Goal: Information Seeking & Learning: Learn about a topic

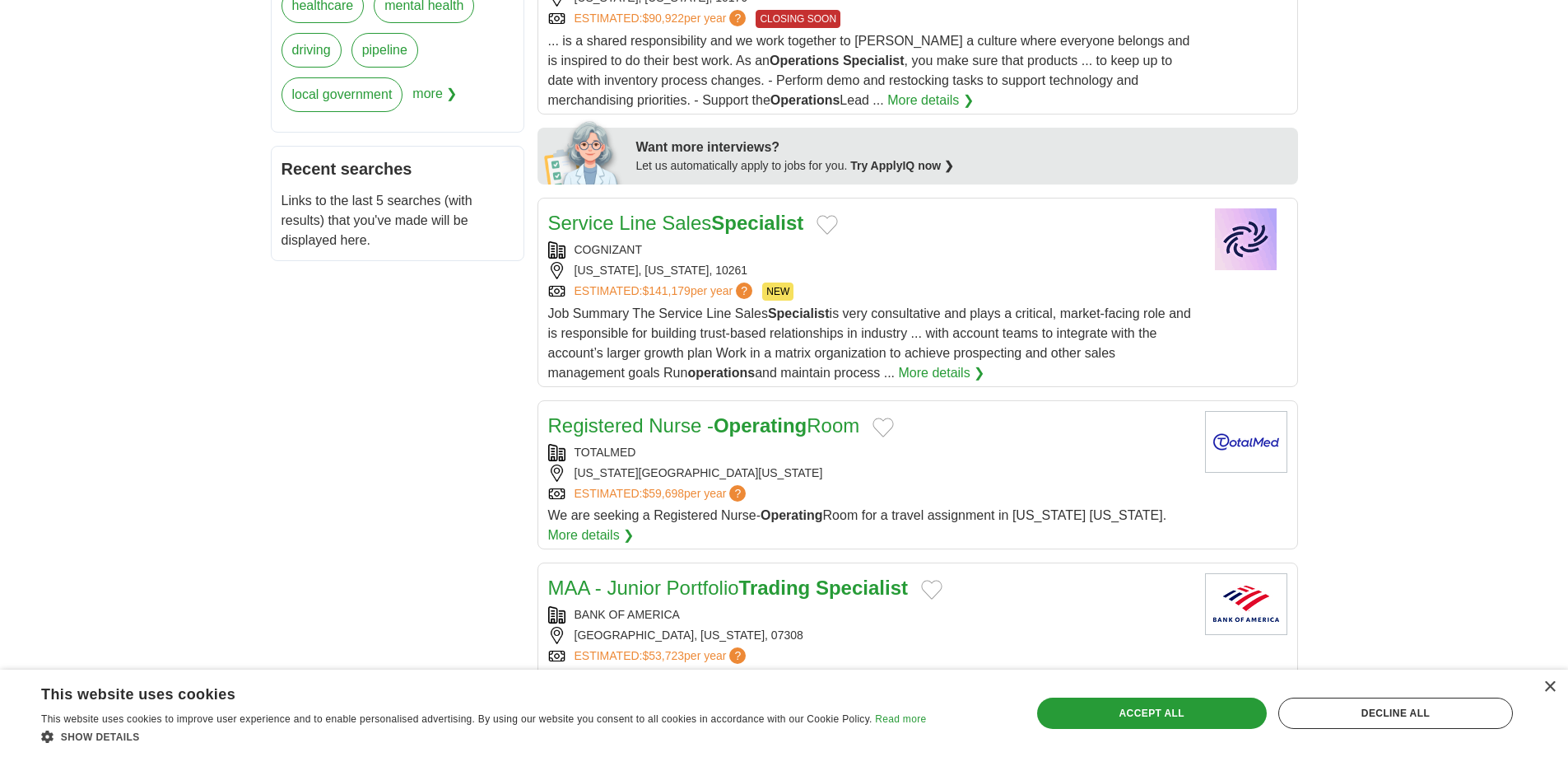
scroll to position [782, 0]
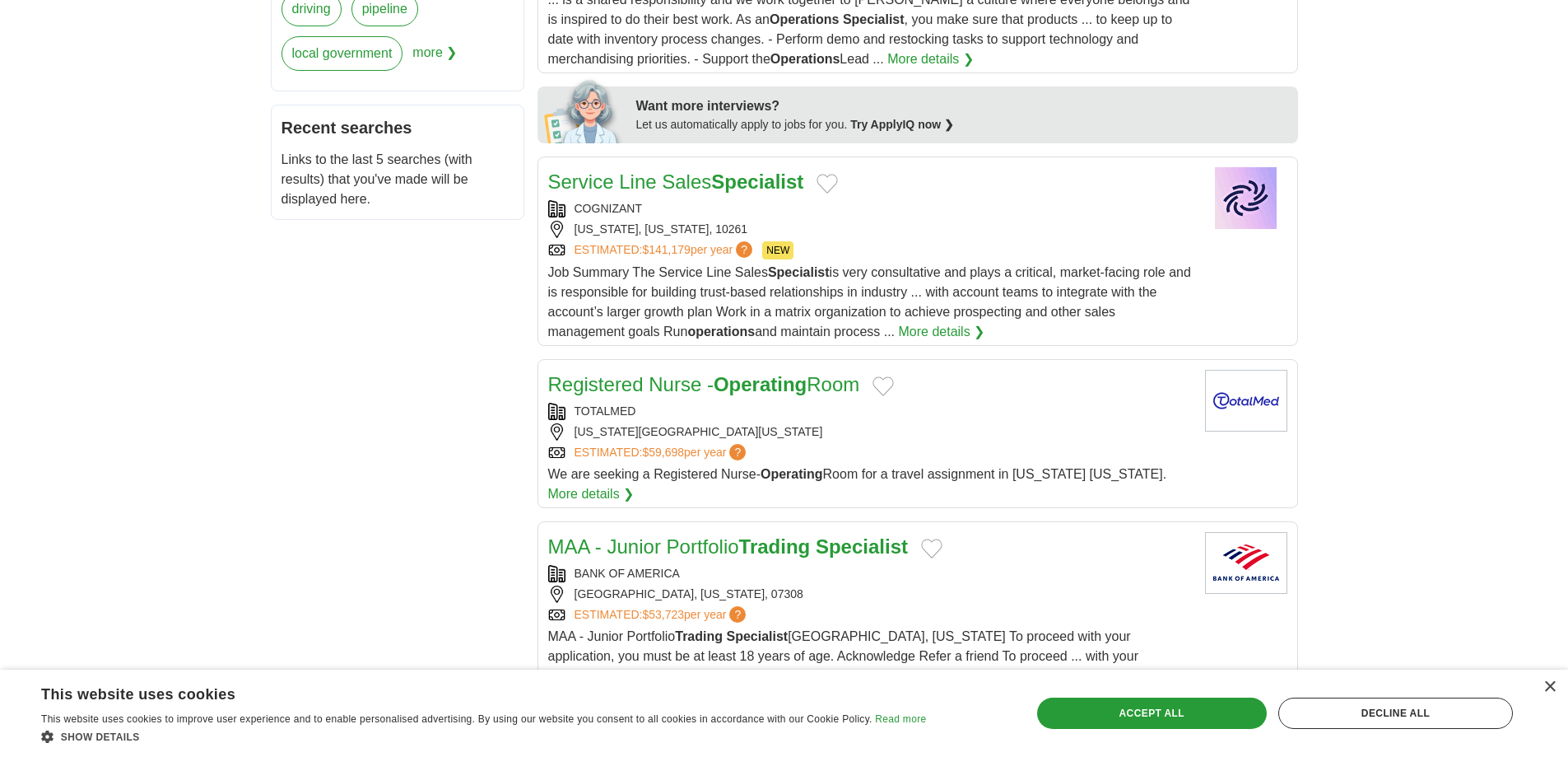
click at [1017, 456] on div "ESTIMATED: $59,698 per year ?" at bounding box center [870, 452] width 644 height 17
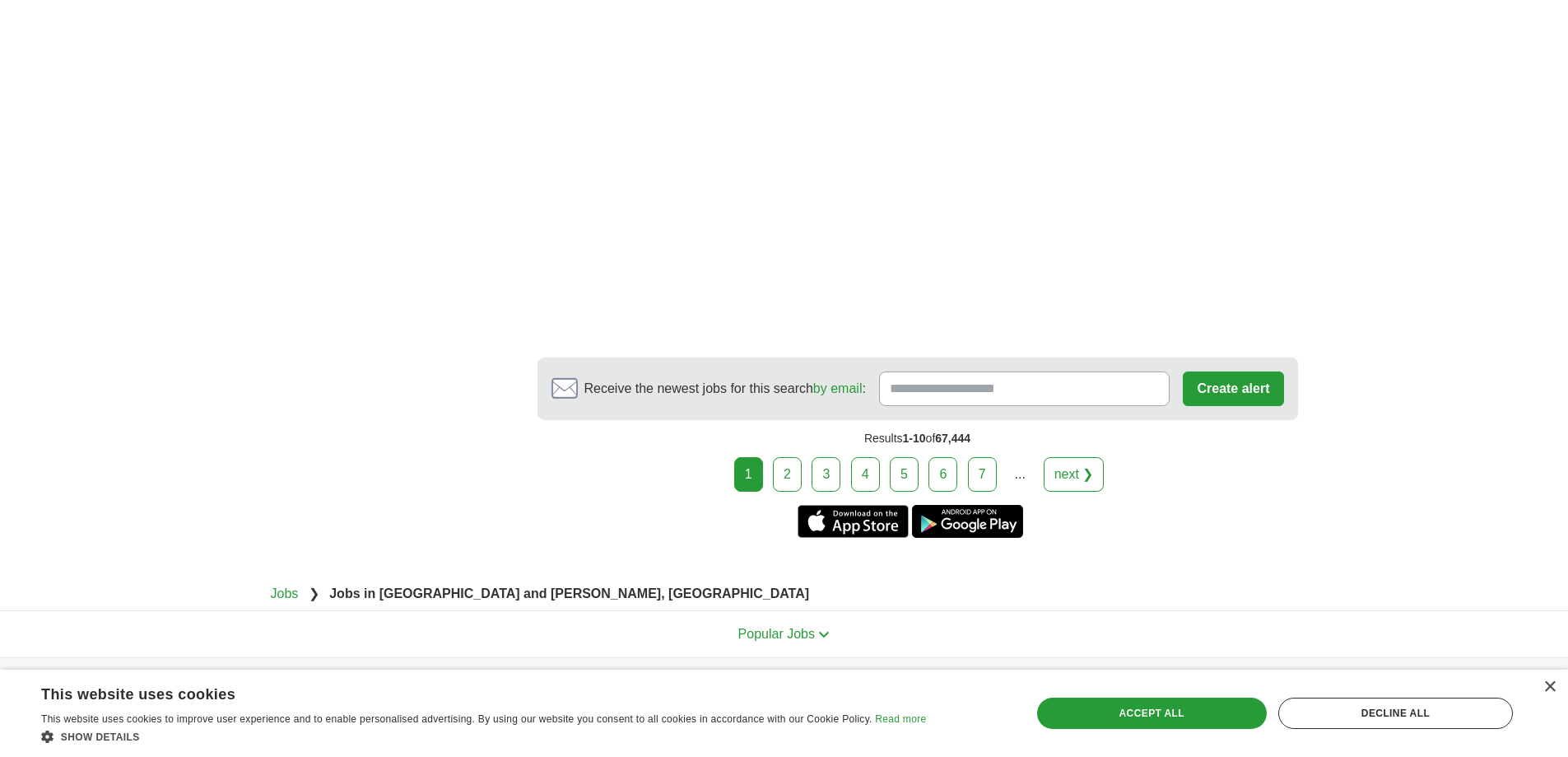
scroll to position [3016, 0]
click at [785, 456] on link "2" at bounding box center [788, 473] width 29 height 34
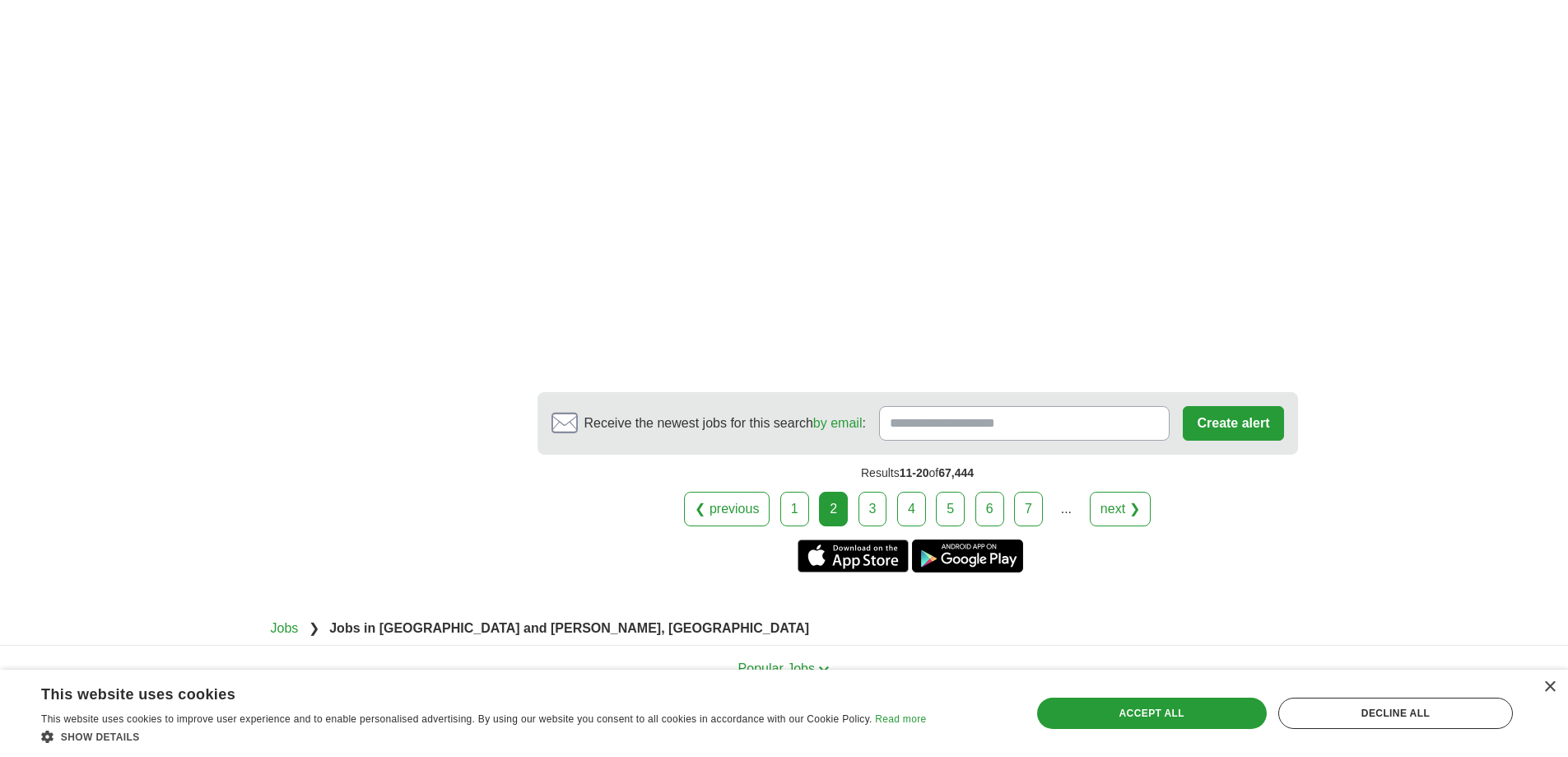
scroll to position [3074, 0]
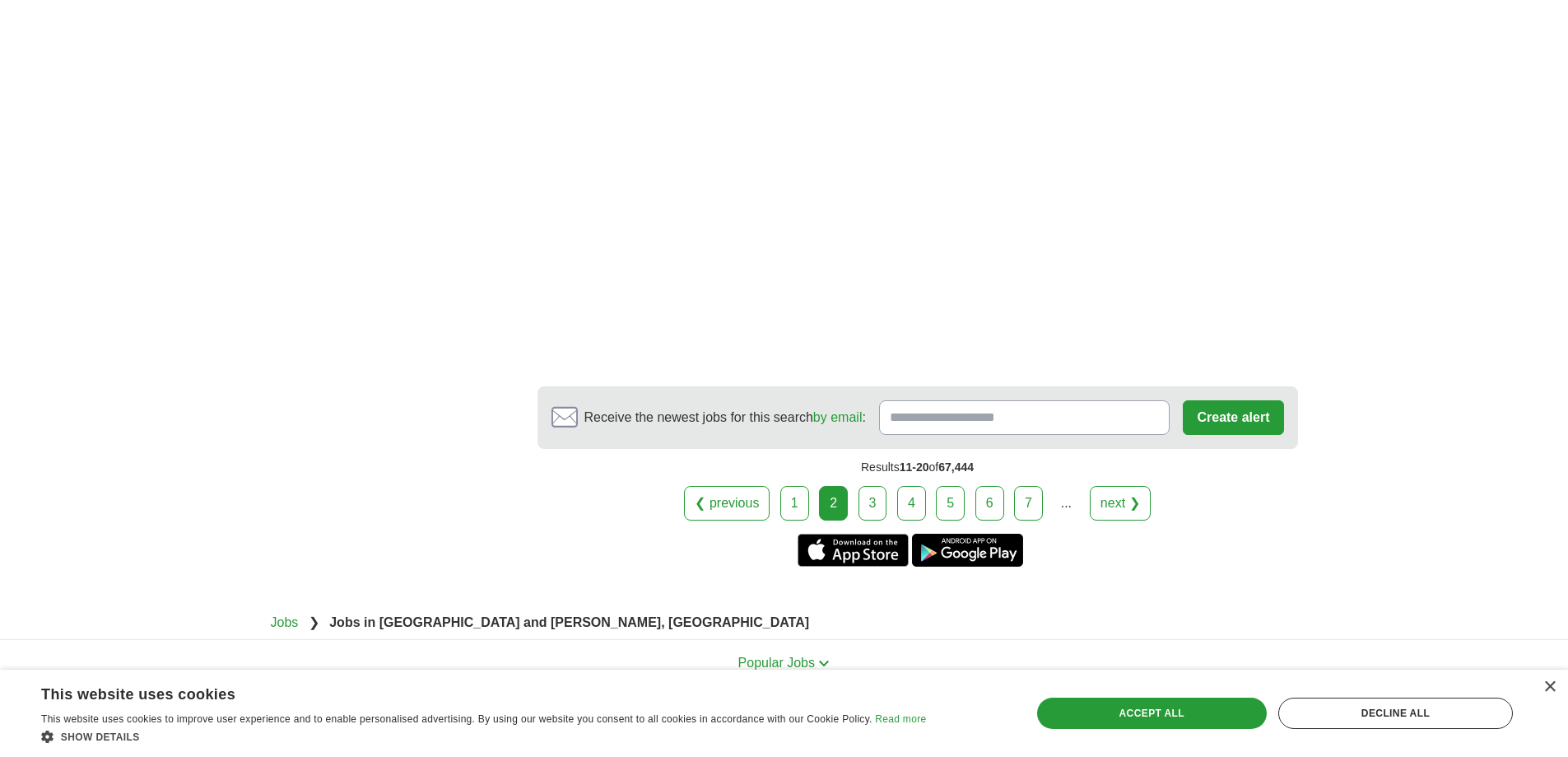
click at [877, 486] on link "3" at bounding box center [873, 503] width 29 height 34
